Goal: Task Accomplishment & Management: Manage account settings

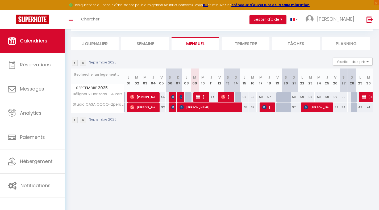
scroll to position [29, 0]
click at [52, 151] on link "Hébergement" at bounding box center [32, 162] width 65 height 24
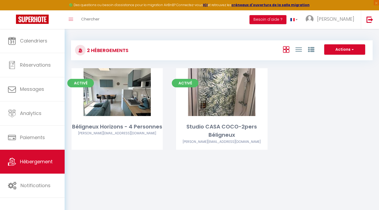
click at [111, 91] on link "Editer" at bounding box center [117, 92] width 32 height 11
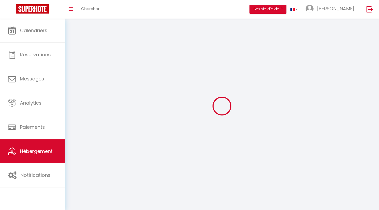
select select
select select "28"
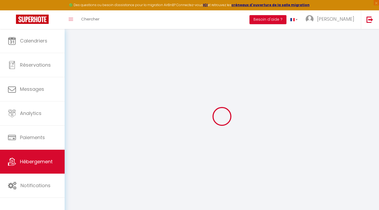
select select
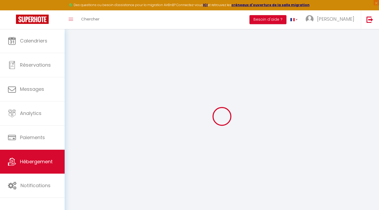
select select
checkbox input "false"
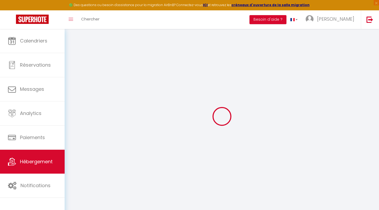
select select
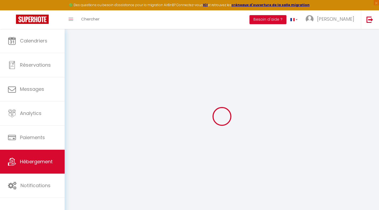
select select
checkbox input "false"
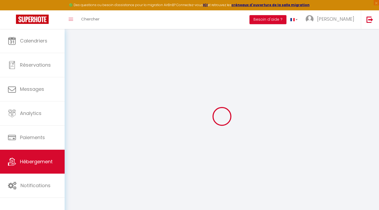
checkbox input "false"
select select
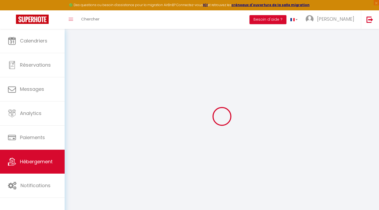
select select
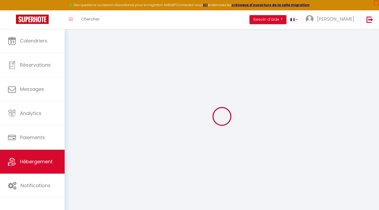
checkbox input "false"
select select
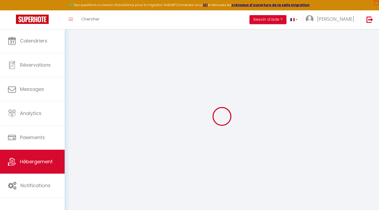
select select
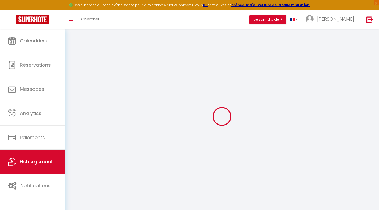
select select
checkbox input "false"
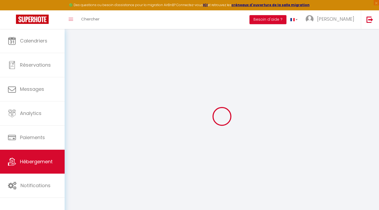
checkbox input "false"
select select
type input "Béligneux Horizons - 4 Personnes"
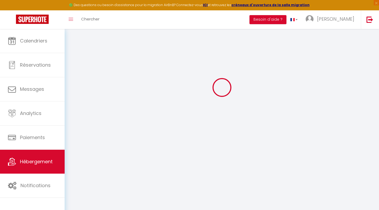
type input "41"
type input "25"
select select
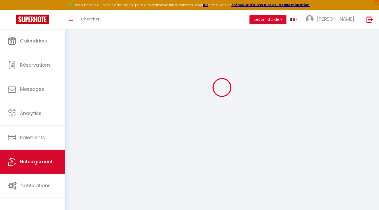
select select
type input "640 Montée de Béligneux (Cd 84 B)"
type input "01360"
type input "Béligneux"
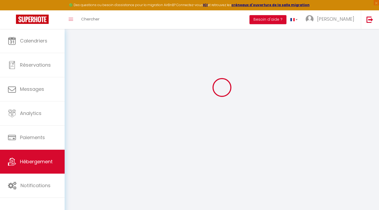
type input "[PERSON_NAME][EMAIL_ADDRESS][DOMAIN_NAME]"
select select "15925"
checkbox input "false"
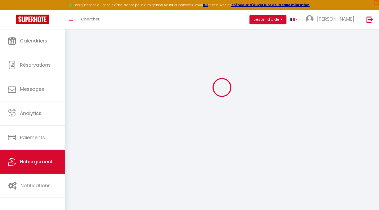
checkbox input "false"
select select
type input "0"
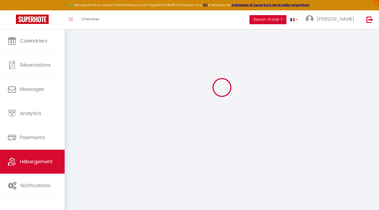
type input "0"
select select
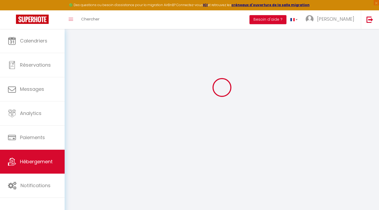
select select
checkbox input "false"
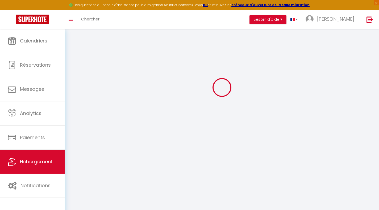
checkbox input "false"
select select
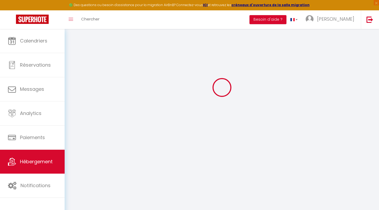
select select
checkbox input "false"
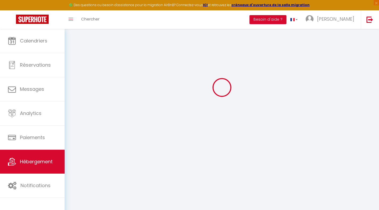
checkbox input "false"
select select "15:00"
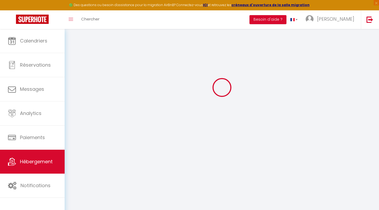
select select "23:45"
select select "12:00"
select select "30"
select select "120"
checkbox input "false"
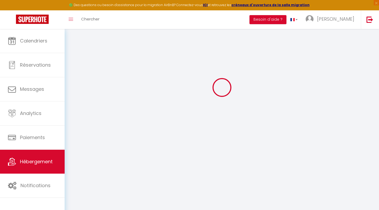
checkbox input "false"
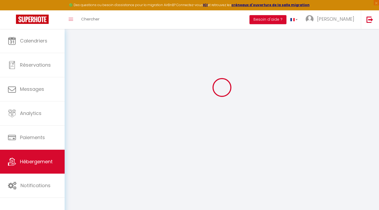
checkbox input "false"
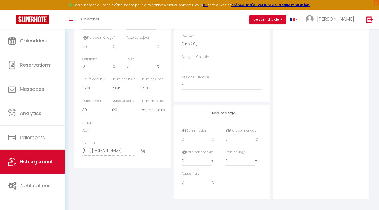
scroll to position [262, 0]
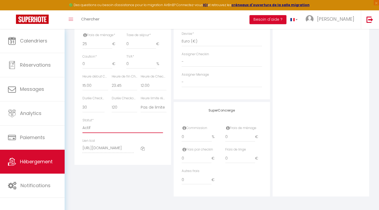
click at [86, 129] on select "Actif Pas actif" at bounding box center [122, 128] width 81 height 10
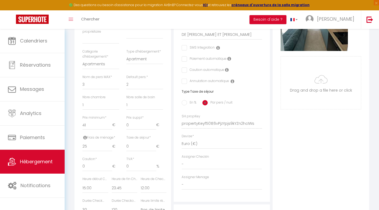
scroll to position [129, 0]
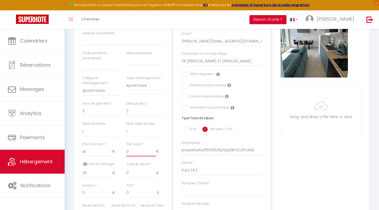
click at [144, 156] on input "0" at bounding box center [141, 152] width 30 height 10
click at [143, 147] on span "*" at bounding box center [143, 144] width 2 height 5
click at [143, 147] on input "0" at bounding box center [141, 152] width 30 height 10
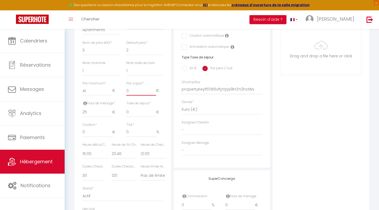
scroll to position [209, 0]
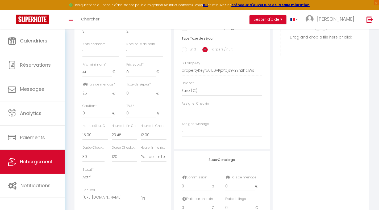
click at [122, 151] on label "Durée Checkout (min)" at bounding box center [125, 148] width 26 height 5
click at [125, 162] on select "15 30 45 60 75 90 105 120 135 150 165 180 195 210" at bounding box center [125, 157] width 26 height 10
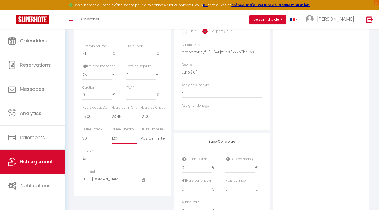
scroll to position [262, 0]
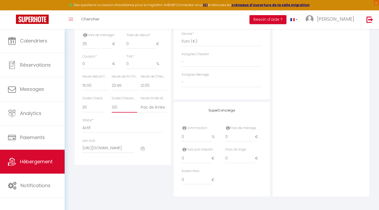
click at [127, 110] on select "15 30 45 60 75 90 105 120 135 150 165 180 195 210" at bounding box center [125, 108] width 26 height 10
click at [157, 126] on select "Actif Pas actif" at bounding box center [122, 128] width 81 height 10
click at [151, 120] on div "Statut * Actif Pas actif" at bounding box center [122, 125] width 81 height 15
click at [152, 110] on select "Pas de limite 01:00 02:00 03:00 04:00 05:00 06:00 07:00 08:00 09:00 10:00 11:00…" at bounding box center [154, 108] width 26 height 10
click at [161, 110] on select "Pas de limite 01:00 02:00 03:00 04:00 05:00 06:00 07:00 08:00 09:00 10:00 11:00…" at bounding box center [154, 108] width 26 height 10
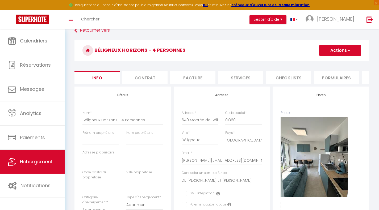
scroll to position [0, 0]
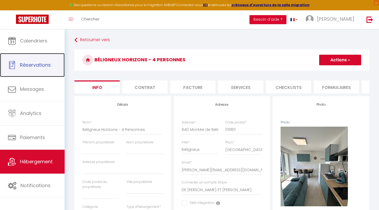
click at [52, 62] on link "Réservations" at bounding box center [32, 65] width 65 height 24
select select "not_cancelled"
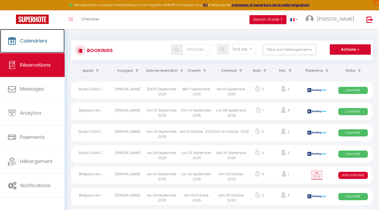
click at [30, 42] on span "Calendriers" at bounding box center [33, 41] width 27 height 7
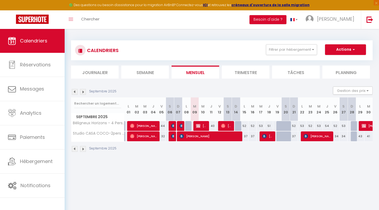
click at [84, 149] on img at bounding box center [83, 149] width 6 height 6
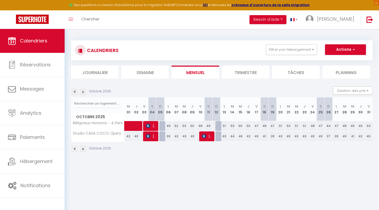
click at [84, 149] on img at bounding box center [83, 149] width 6 height 6
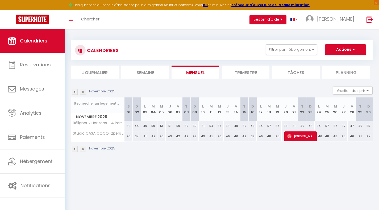
click at [86, 148] on div "Novembre 2025" at bounding box center [94, 149] width 46 height 6
click at [83, 149] on img at bounding box center [83, 149] width 6 height 6
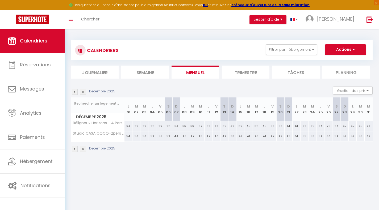
click at [75, 148] on img at bounding box center [75, 149] width 6 height 6
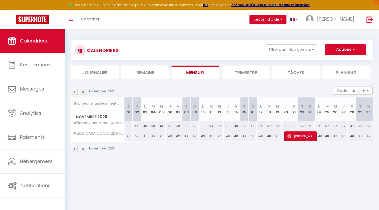
click at [75, 148] on img at bounding box center [75, 149] width 6 height 6
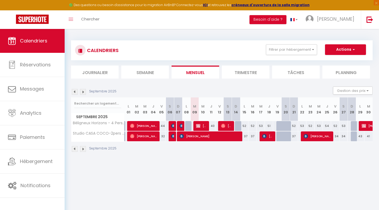
click at [80, 149] on div "Septembre 2025" at bounding box center [94, 149] width 47 height 6
click at [82, 148] on img at bounding box center [83, 149] width 6 height 6
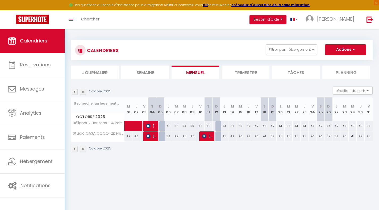
click at [85, 147] on img at bounding box center [83, 149] width 6 height 6
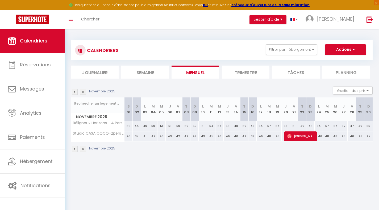
click at [84, 147] on img at bounding box center [83, 149] width 6 height 6
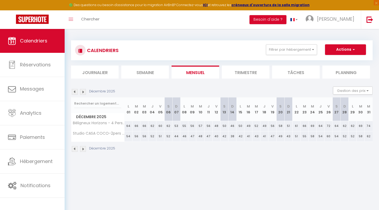
click at [74, 149] on img at bounding box center [75, 149] width 6 height 6
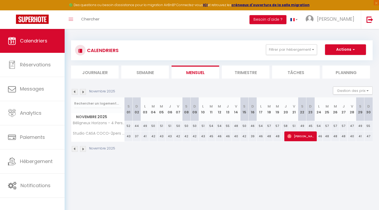
click at [74, 149] on img at bounding box center [75, 149] width 6 height 6
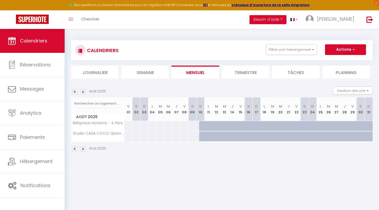
click at [74, 149] on img at bounding box center [75, 149] width 6 height 6
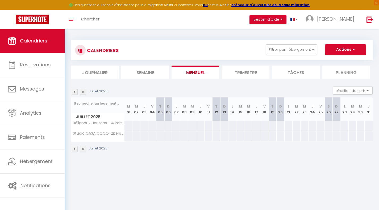
click at [82, 150] on img at bounding box center [83, 149] width 6 height 6
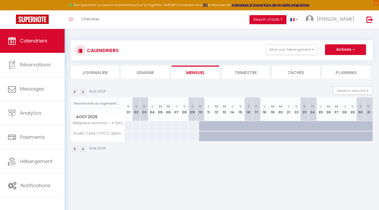
click at [81, 150] on img at bounding box center [83, 149] width 6 height 6
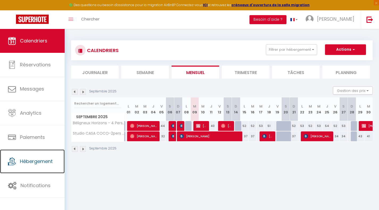
click at [37, 158] on link "Hébergement" at bounding box center [32, 162] width 65 height 24
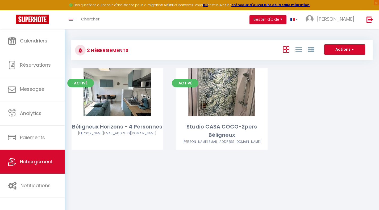
click at [114, 92] on link "Editer" at bounding box center [117, 92] width 32 height 11
select select "3"
select select "2"
select select "1"
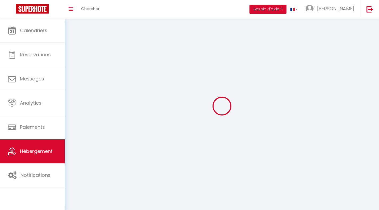
select select
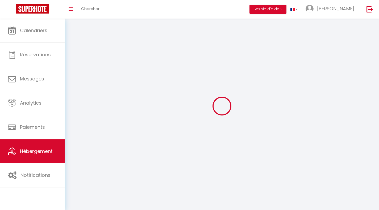
select select
checkbox input "false"
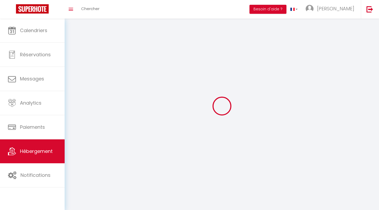
select select
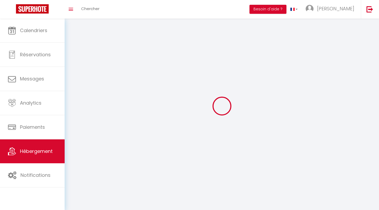
select select
checkbox input "false"
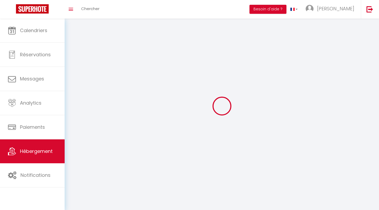
checkbox input "false"
select select
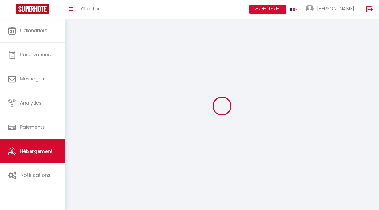
select select
checkbox input "false"
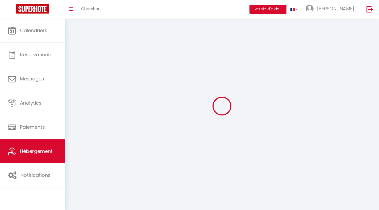
checkbox input "false"
select select
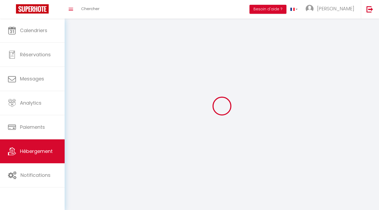
select select "28"
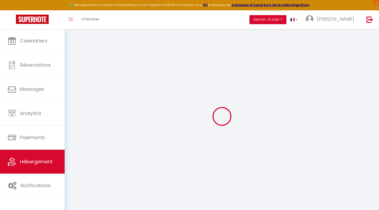
select select
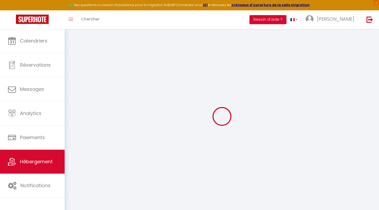
select select
checkbox input "false"
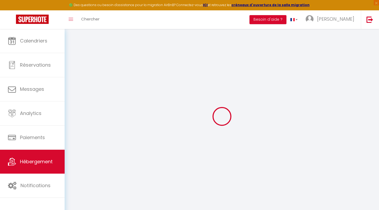
select select
select select "IgloohomeV2"
type input "[PERSON_NAME][EMAIL_ADDRESS][DOMAIN_NAME]"
checkbox input "true"
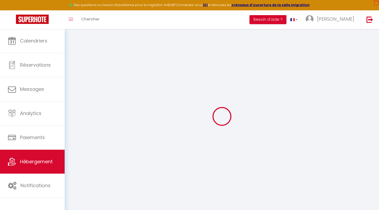
select select "2"
checkbox input "true"
select select "15:00"
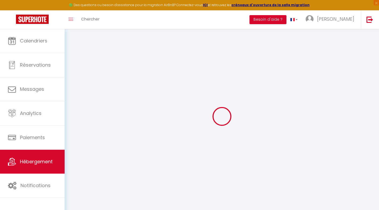
select select "23:45"
select select "12:00"
select select "30"
select select "120"
checkbox input "false"
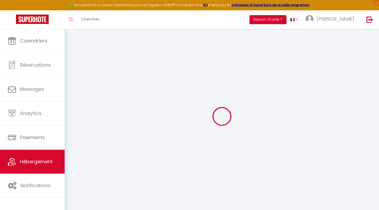
checkbox input "false"
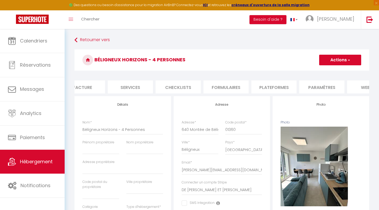
scroll to position [0, 70]
click at [171, 82] on li "Services" at bounding box center [170, 87] width 45 height 13
checkbox input "false"
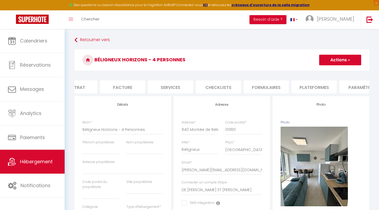
checkbox input "false"
checkbox input "true"
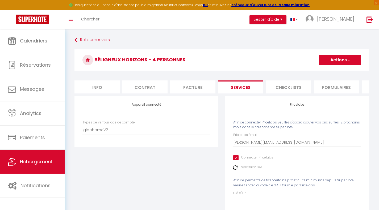
click at [109, 84] on li "Info" at bounding box center [96, 87] width 45 height 13
checkbox input "false"
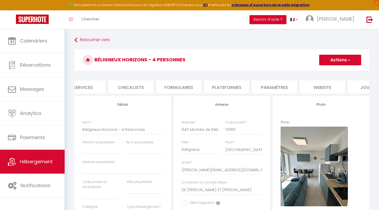
scroll to position [0, 159]
click at [226, 84] on li "Plateformes" at bounding box center [225, 87] width 45 height 13
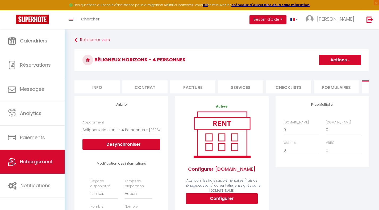
click at [102, 87] on li "Info" at bounding box center [96, 87] width 45 height 13
checkbox input "false"
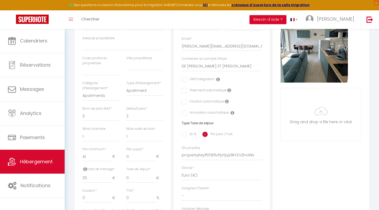
scroll to position [133, 0]
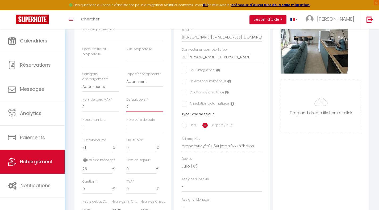
click at [133, 112] on select "1 2 3 4 5 6 7 8 9 10 11 12 13 14" at bounding box center [144, 107] width 37 height 10
click at [136, 153] on input "0" at bounding box center [141, 148] width 30 height 10
click at [135, 143] on label "Prix suppl *" at bounding box center [134, 140] width 17 height 5
click at [135, 144] on input "0" at bounding box center [141, 148] width 30 height 10
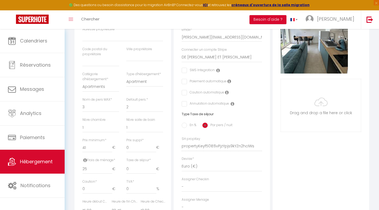
click at [152, 138] on div "Nbre salle [PERSON_NAME] 0 1 2 3 4 5 6 7 8 9 10 11 12" at bounding box center [145, 128] width 44 height 20
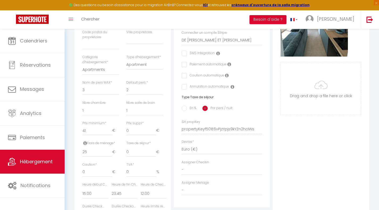
scroll to position [160, 0]
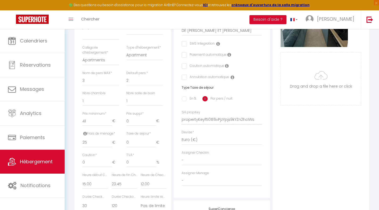
click at [85, 136] on icon at bounding box center [85, 134] width 4 height 4
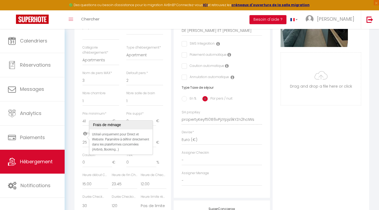
click at [85, 136] on icon at bounding box center [85, 134] width 4 height 4
